Goal: Information Seeking & Learning: Learn about a topic

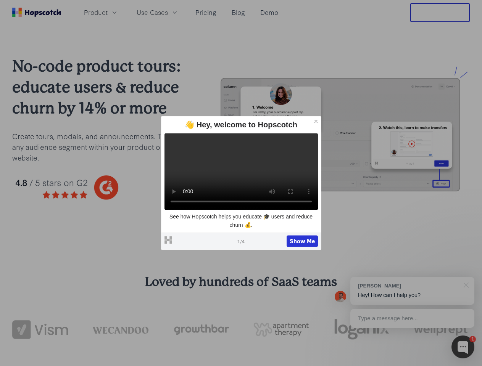
click at [108, 12] on span "Product" at bounding box center [96, 13] width 24 height 10
click at [168, 12] on span "Use Cases" at bounding box center [152, 13] width 31 height 10
click at [440, 13] on button "Free Trial" at bounding box center [440, 12] width 60 height 19
click at [316, 121] on icon at bounding box center [315, 121] width 3 height 3
click at [302, 242] on button "Show Me" at bounding box center [302, 241] width 31 height 11
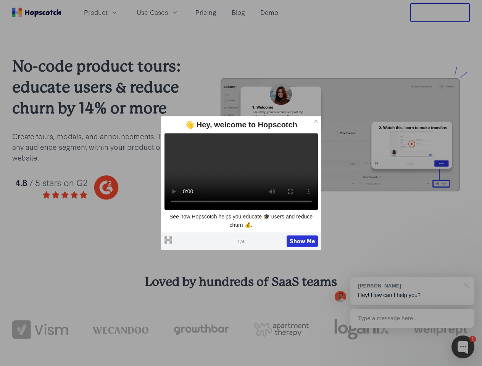
click at [463, 347] on div at bounding box center [462, 347] width 23 height 23
click at [412, 291] on div "[PERSON_NAME] Hey! How can I help you?" at bounding box center [412, 291] width 124 height 28
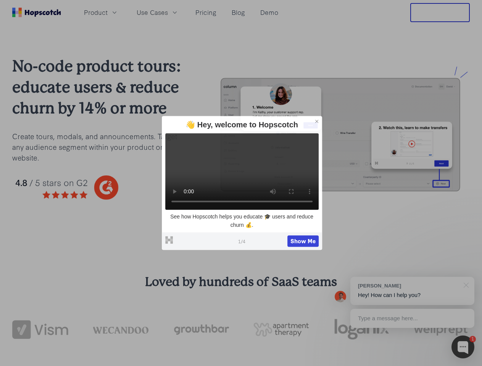
click at [465, 285] on div at bounding box center [402, 208] width 143 height 255
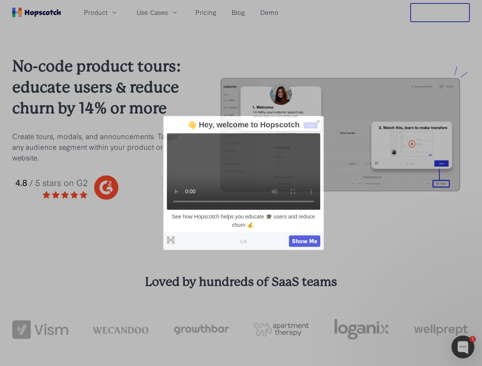
click at [412, 319] on div at bounding box center [402, 260] width 143 height 152
